Goal: Transaction & Acquisition: Purchase product/service

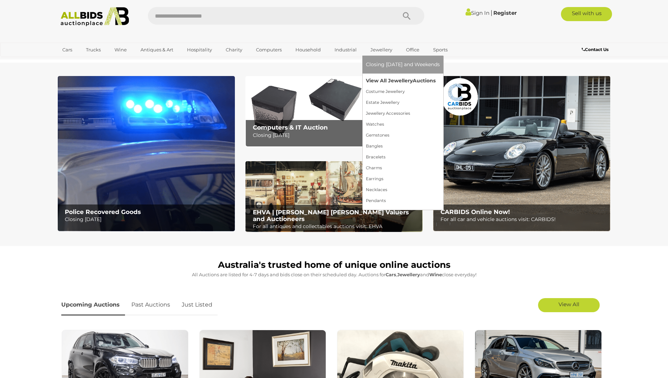
click at [383, 79] on link "View All Jewellery Auctions" at bounding box center [403, 80] width 74 height 11
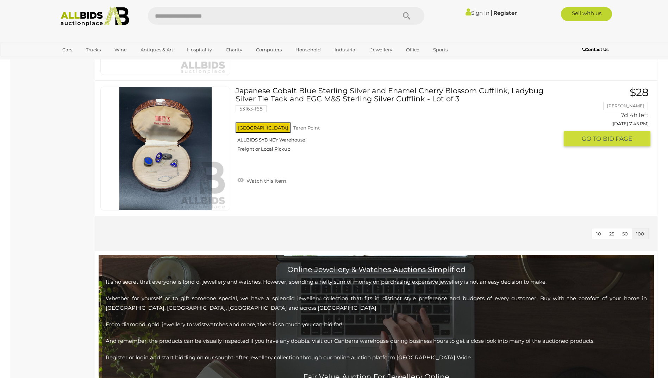
scroll to position [7852, 0]
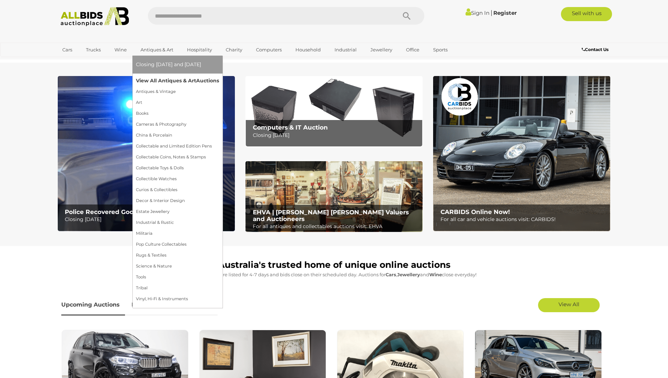
click at [163, 79] on link "View All Antiques & Art Auctions" at bounding box center [177, 80] width 83 height 11
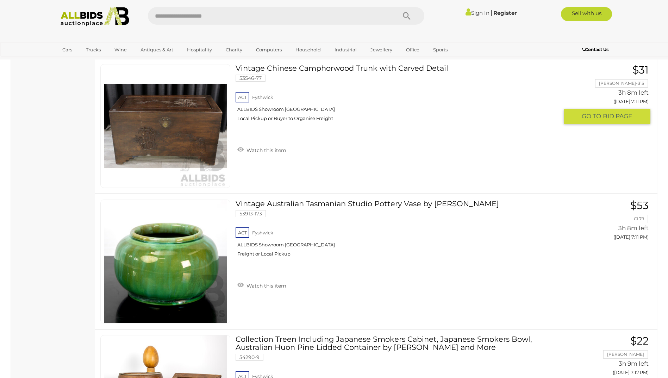
scroll to position [13063, 0]
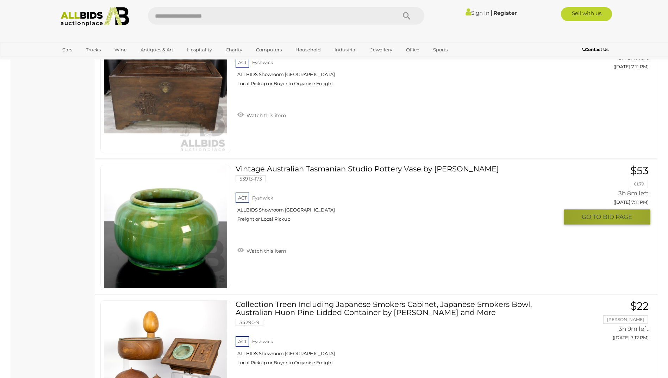
click at [612, 214] on span "BID PAGE" at bounding box center [617, 217] width 29 height 8
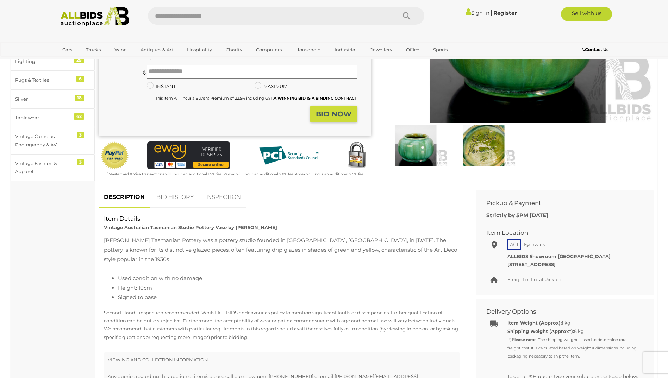
scroll to position [141, 0]
click at [168, 196] on link "BID HISTORY" at bounding box center [175, 197] width 48 height 21
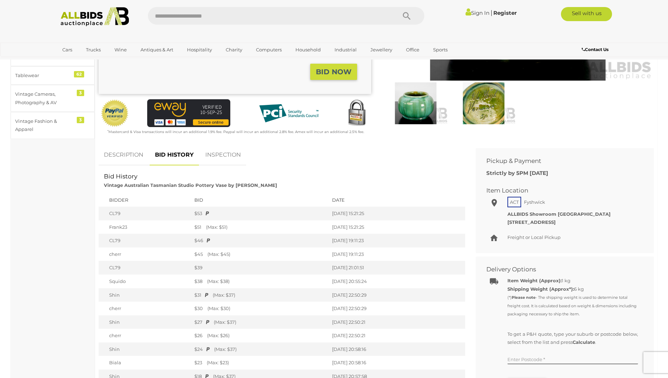
scroll to position [176, 0]
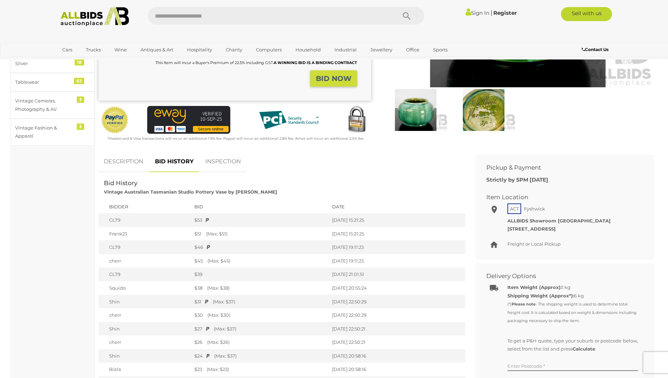
click at [419, 114] on img at bounding box center [415, 110] width 64 height 42
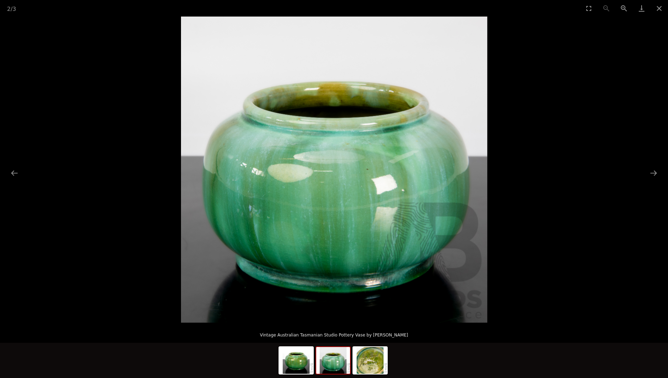
scroll to position [246, 0]
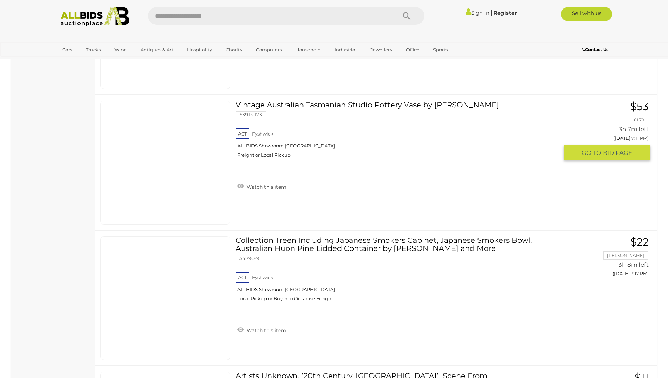
scroll to position [13115, 0]
